Goal: Find contact information: Find contact information

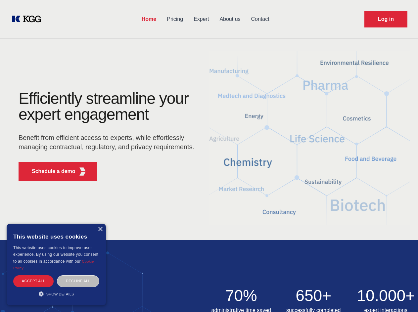
click at [209, 156] on div "Efficiently streamline your expert engagement Benefit from efficient access to …" at bounding box center [108, 139] width 201 height 96
click at [50, 171] on p "Schedule a demo" at bounding box center [54, 172] width 44 height 8
click at [100, 229] on div "× This website uses cookies This website uses cookies to improve user experienc…" at bounding box center [56, 265] width 99 height 82
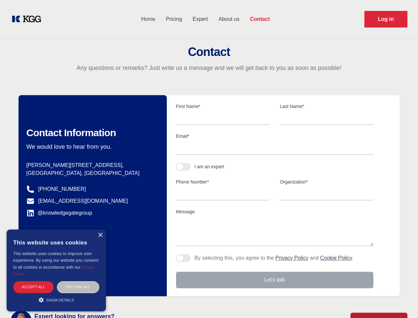
click at [33, 281] on div "Accept all" at bounding box center [33, 287] width 40 height 12
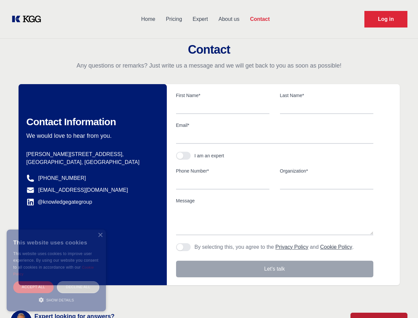
click at [78, 281] on div "Decline all" at bounding box center [78, 287] width 42 height 12
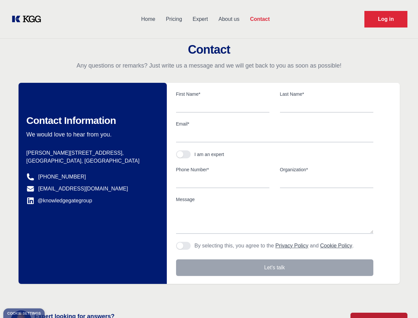
click at [56, 294] on main "Contact Any questions or remarks? Just write us a message and we will get back …" at bounding box center [209, 172] width 418 height 345
